Goal: Check status: Check status

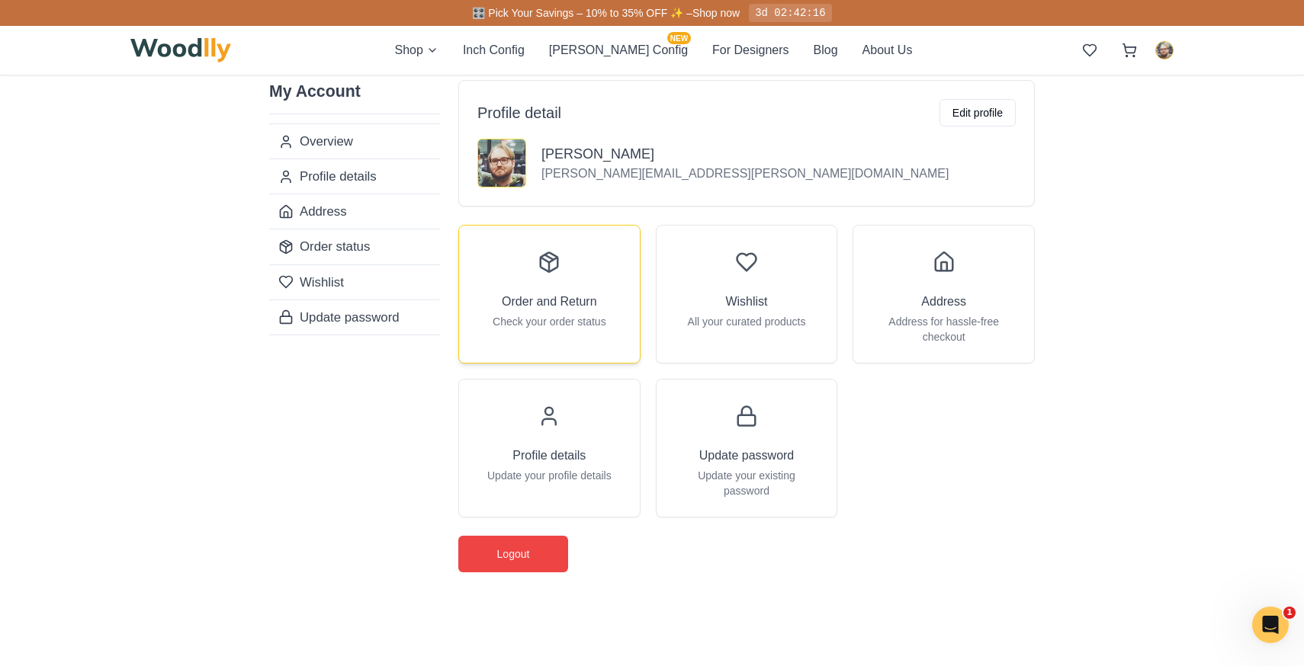
click at [543, 275] on div at bounding box center [549, 262] width 37 height 37
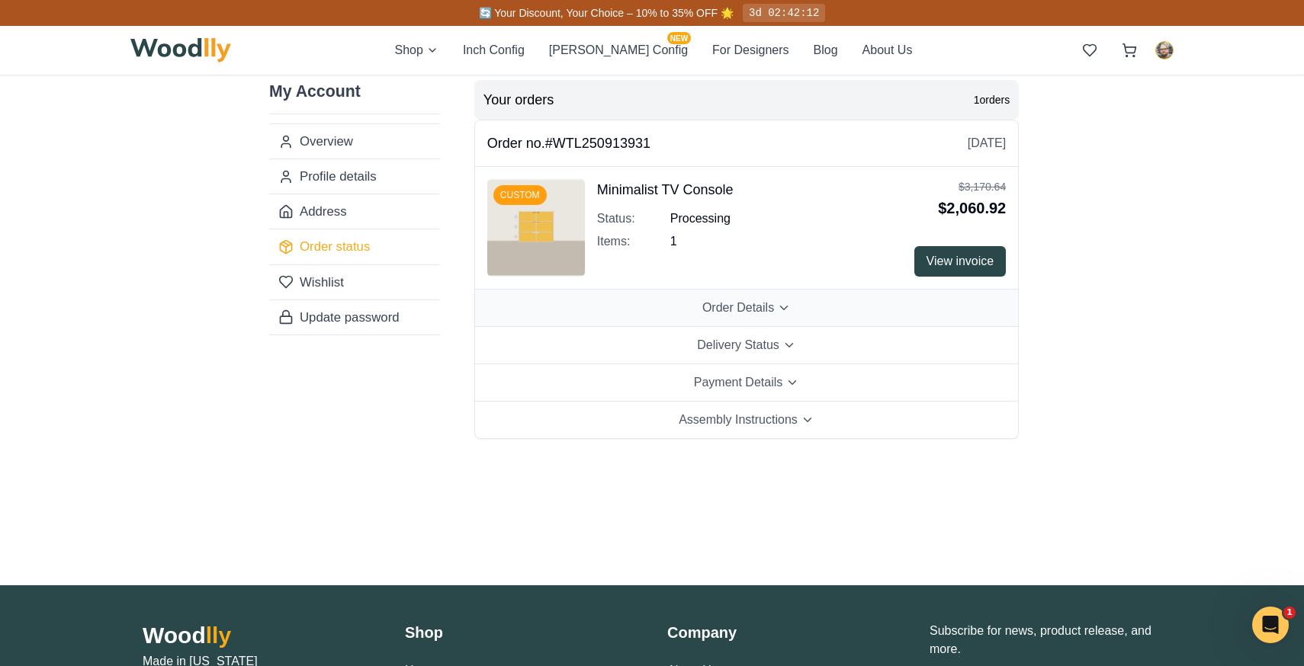
click at [772, 303] on span "Order Details" at bounding box center [738, 308] width 72 height 18
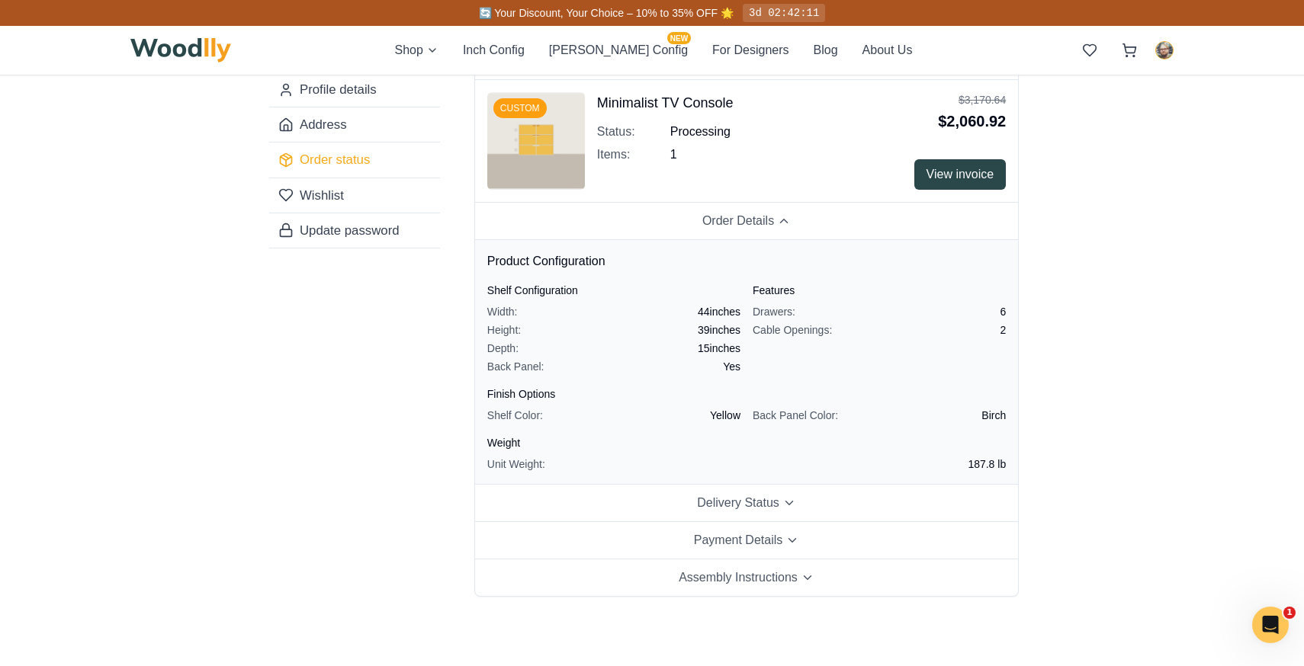
scroll to position [85, 0]
click at [740, 503] on span "Delivery Status" at bounding box center [738, 505] width 82 height 18
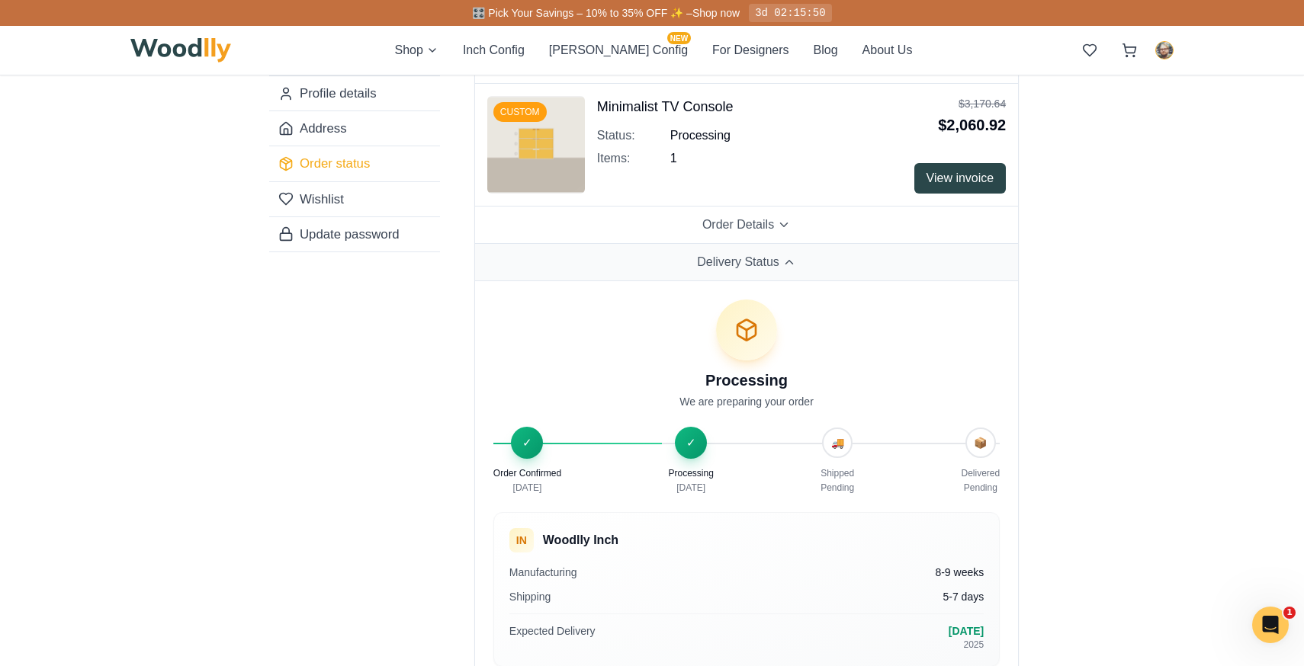
scroll to position [0, 0]
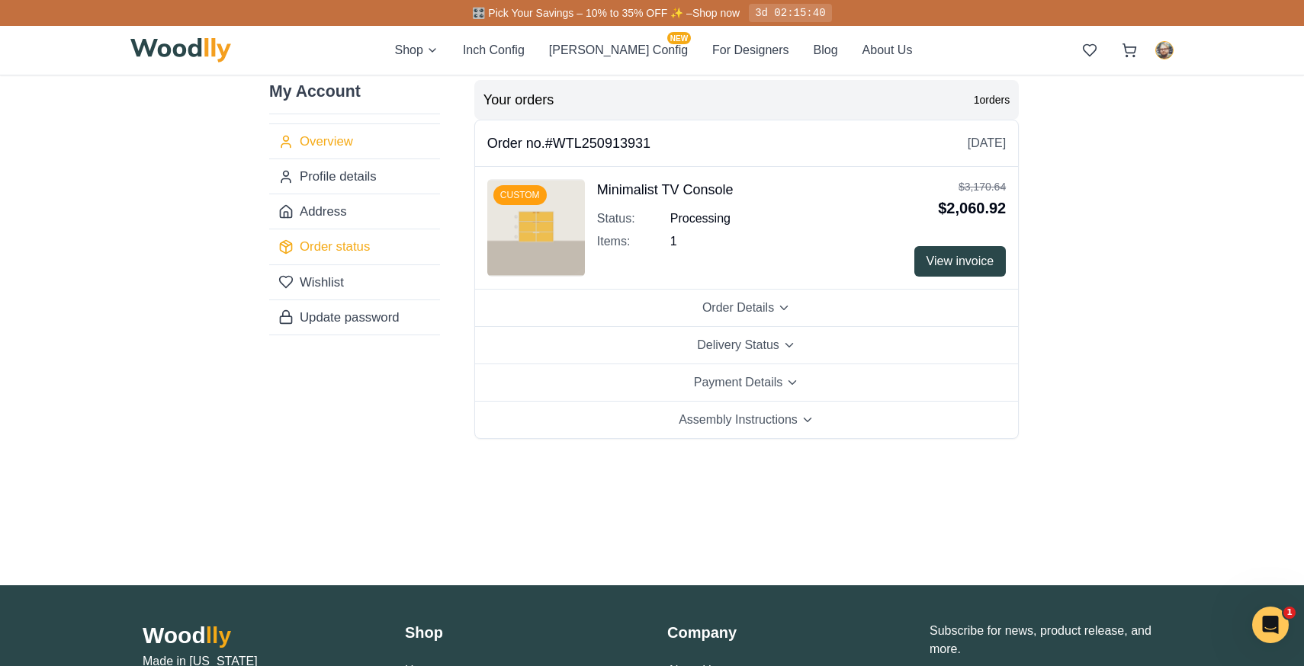
click at [335, 129] on link "Overview" at bounding box center [354, 141] width 171 height 34
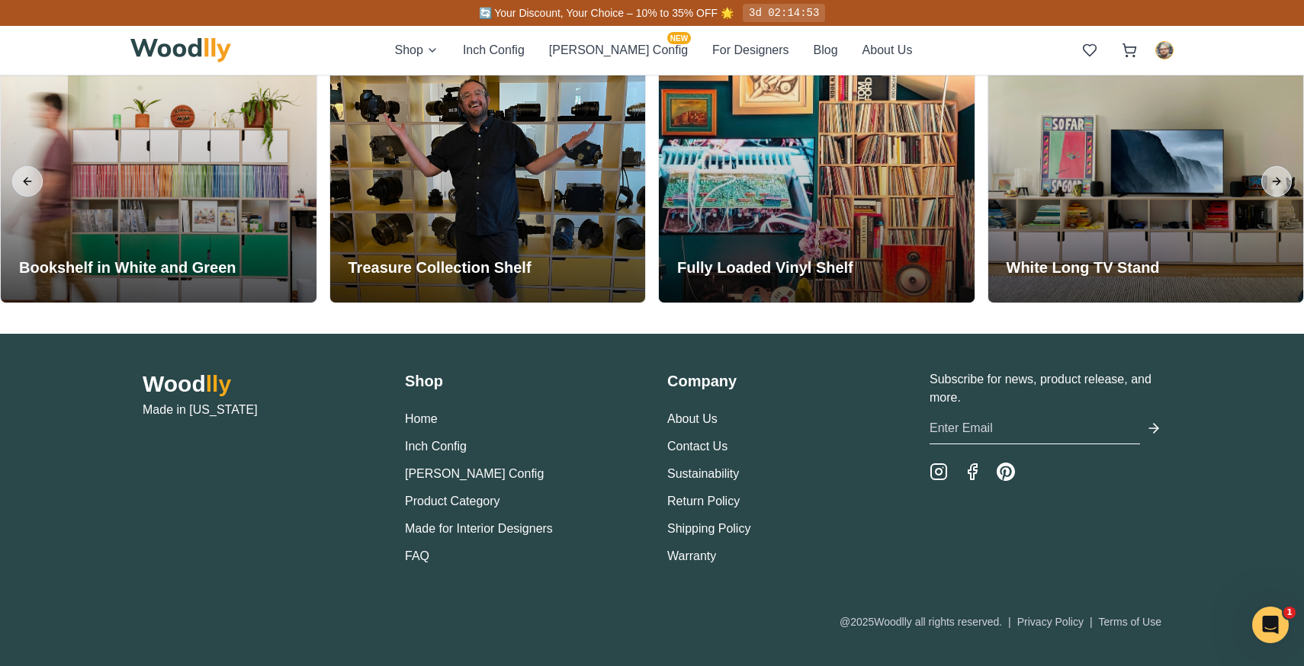
scroll to position [3596, 0]
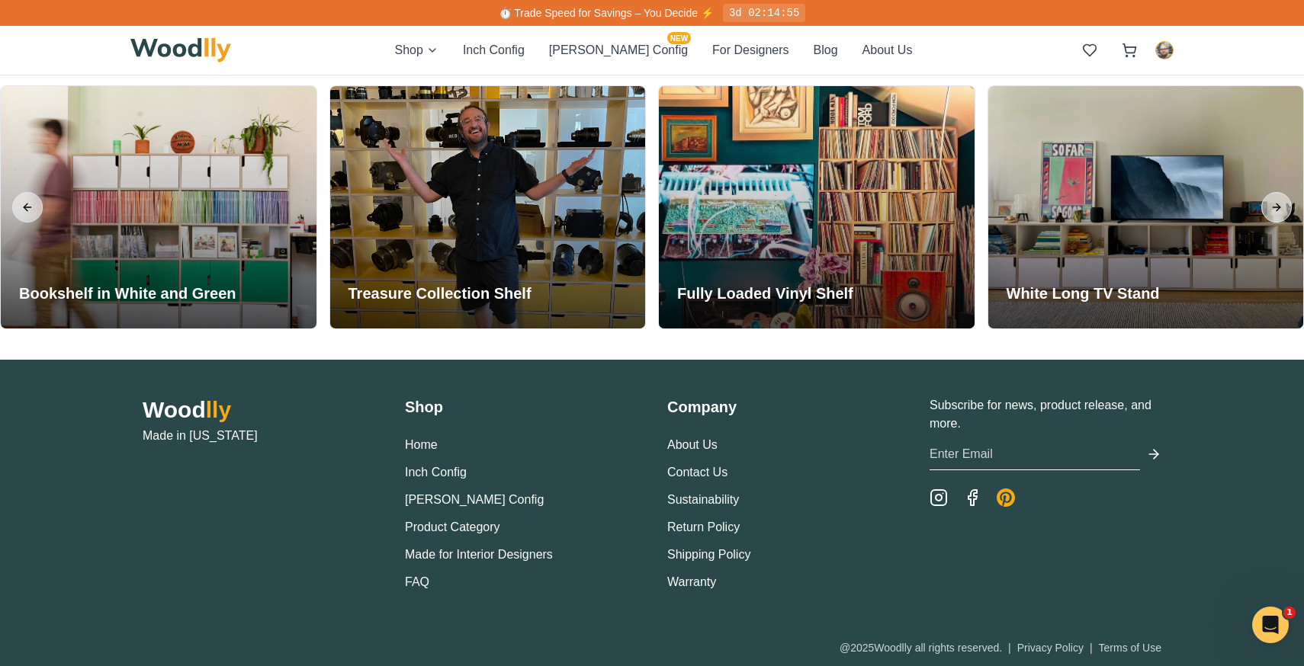
click at [1007, 498] on icon "Pinterest" at bounding box center [1006, 498] width 18 height 18
click at [936, 496] on icon "Instagram" at bounding box center [939, 498] width 6 height 6
